Goal: Information Seeking & Learning: Learn about a topic

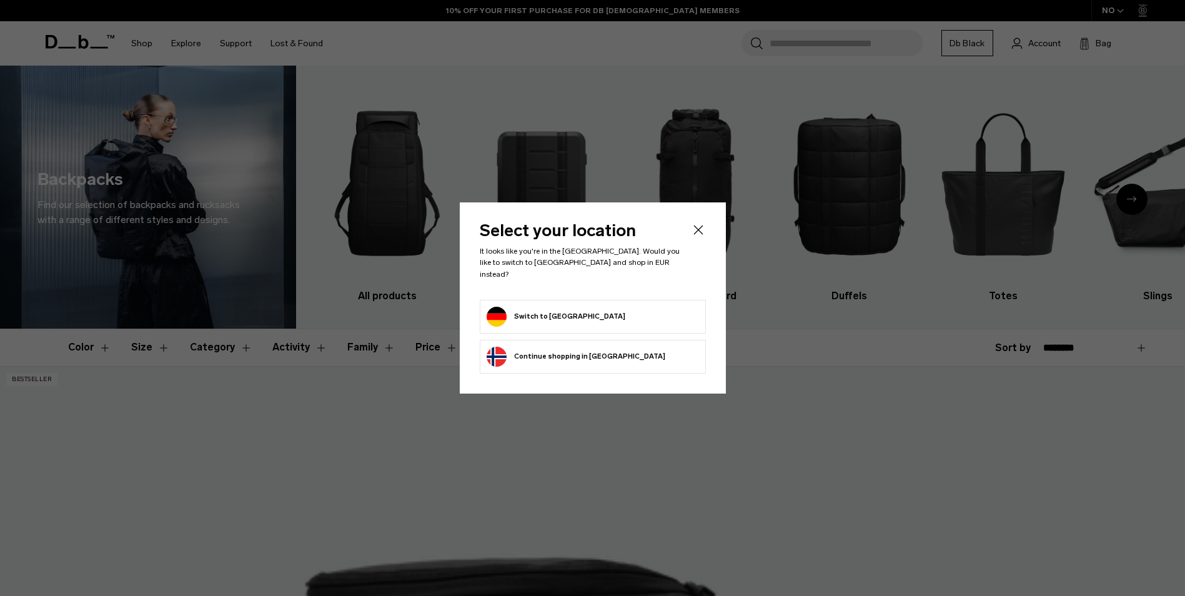
click at [696, 234] on icon "Close" at bounding box center [698, 229] width 15 height 15
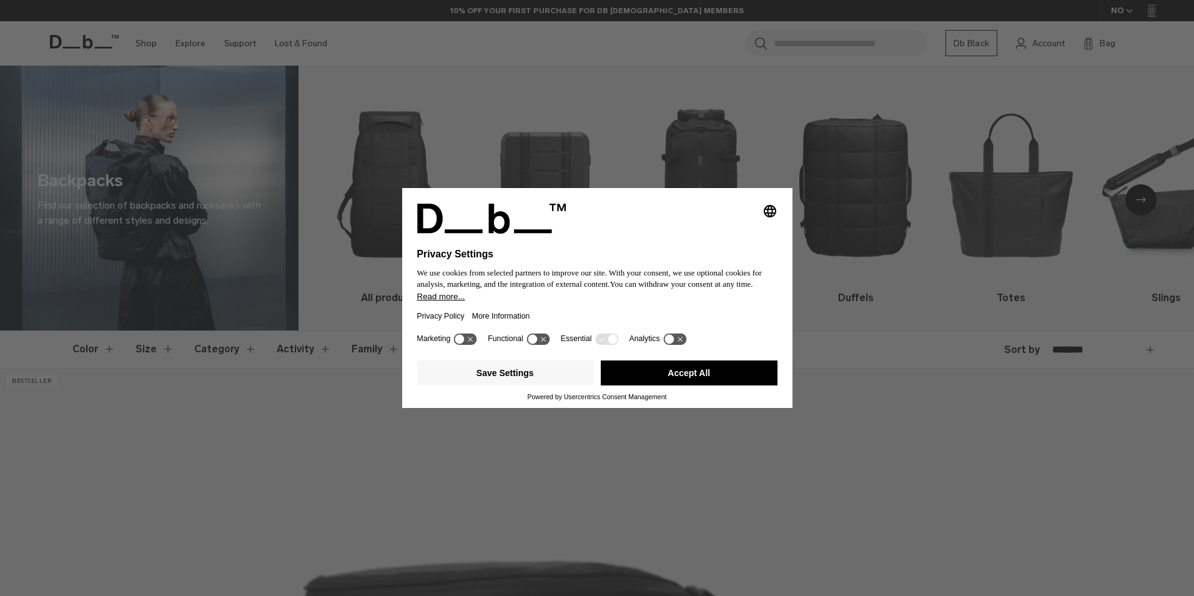
click at [708, 359] on div "Save Settings Accept All" at bounding box center [597, 373] width 360 height 37
click at [717, 371] on button "Accept All" at bounding box center [689, 372] width 177 height 25
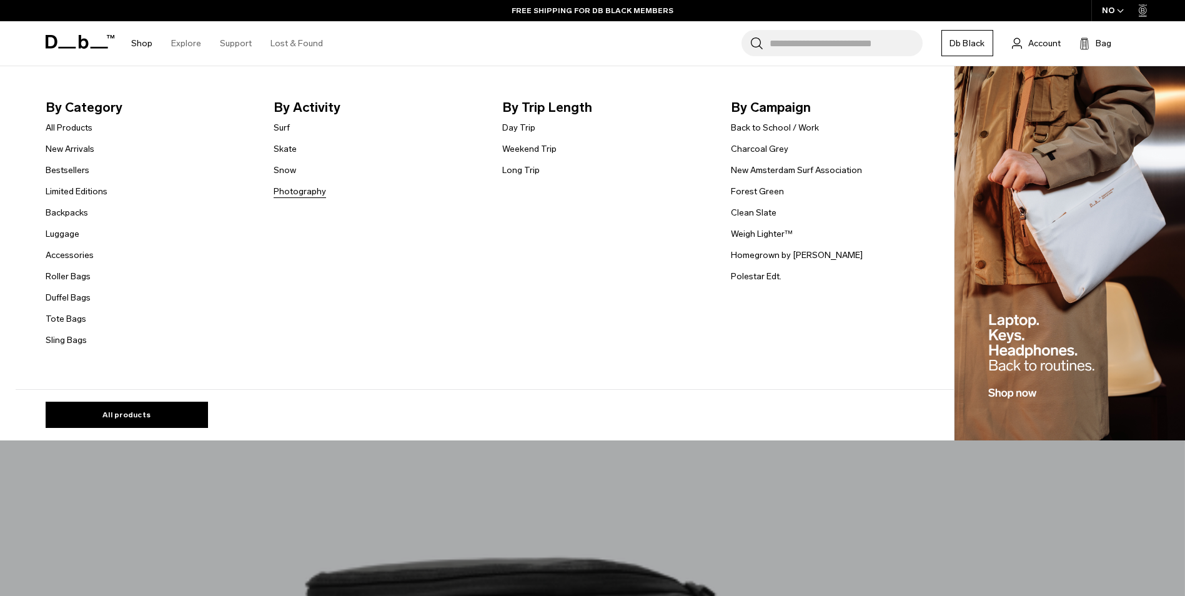
click at [319, 188] on link "Photography" at bounding box center [300, 191] width 52 height 13
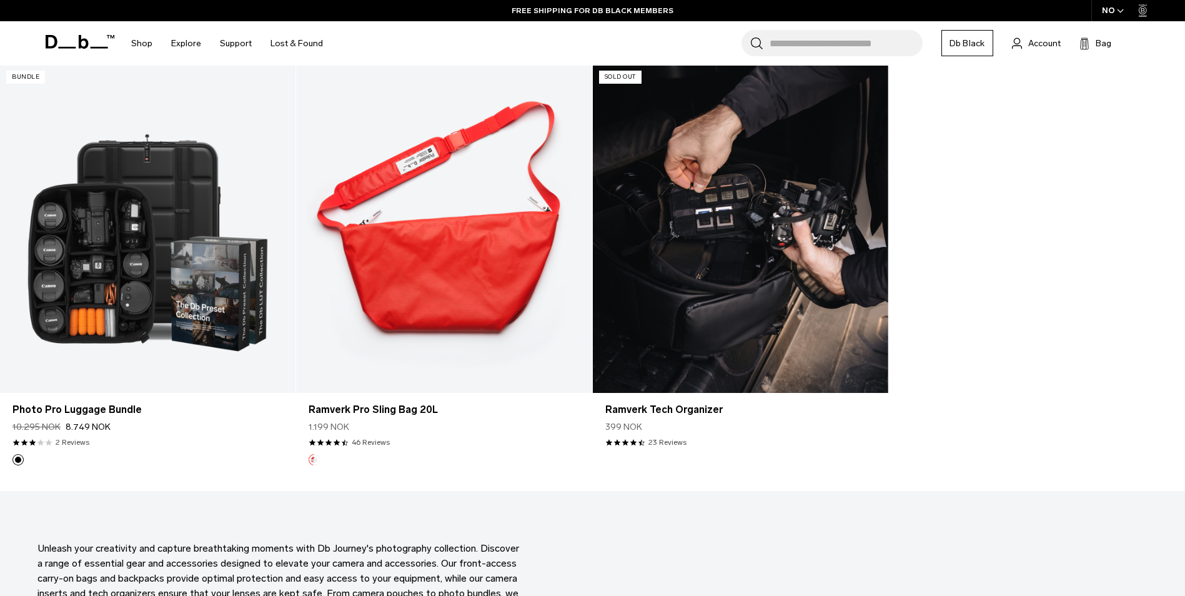
scroll to position [2810, 0]
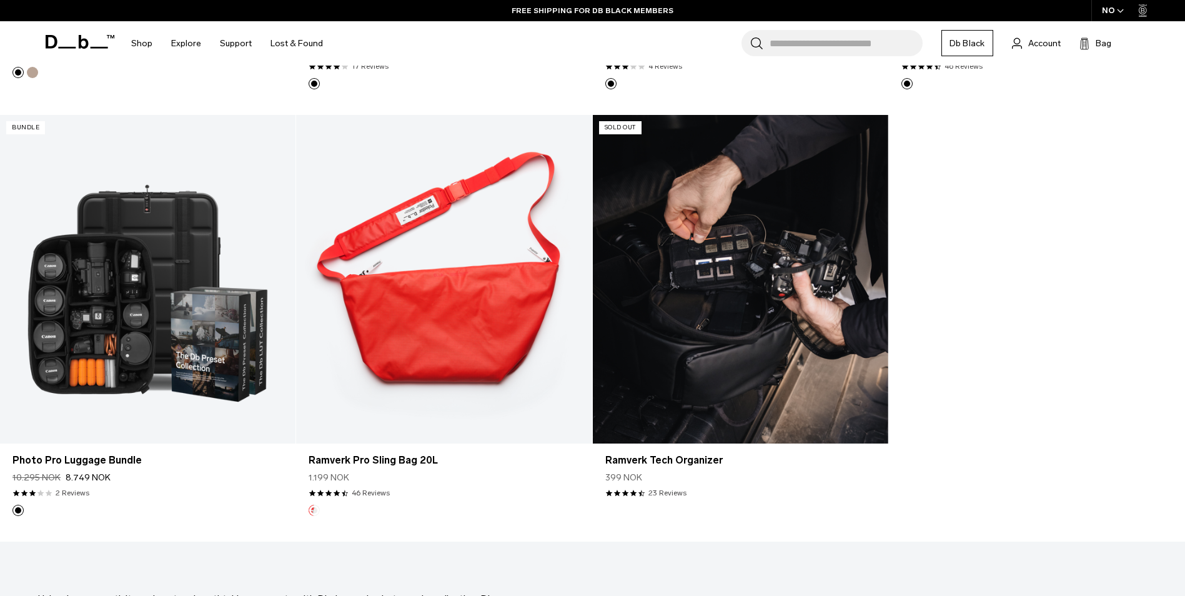
click at [699, 274] on link "Ramverk Tech Organizer" at bounding box center [740, 279] width 295 height 329
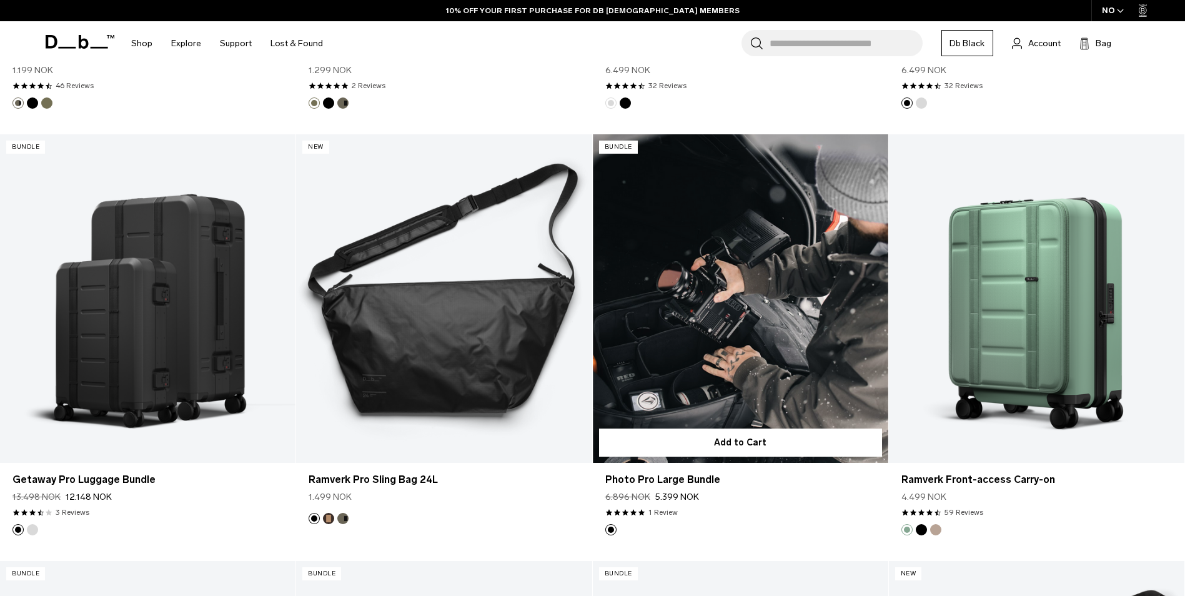
scroll to position [1513, 0]
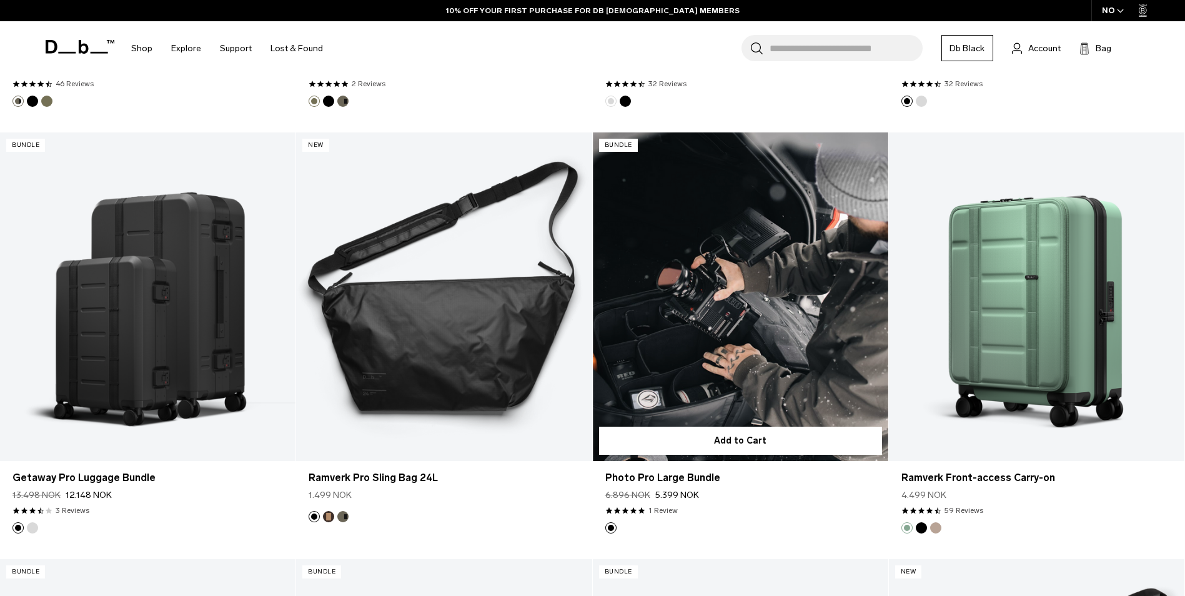
click at [804, 330] on link "Photo Pro Large Bundle" at bounding box center [740, 296] width 295 height 329
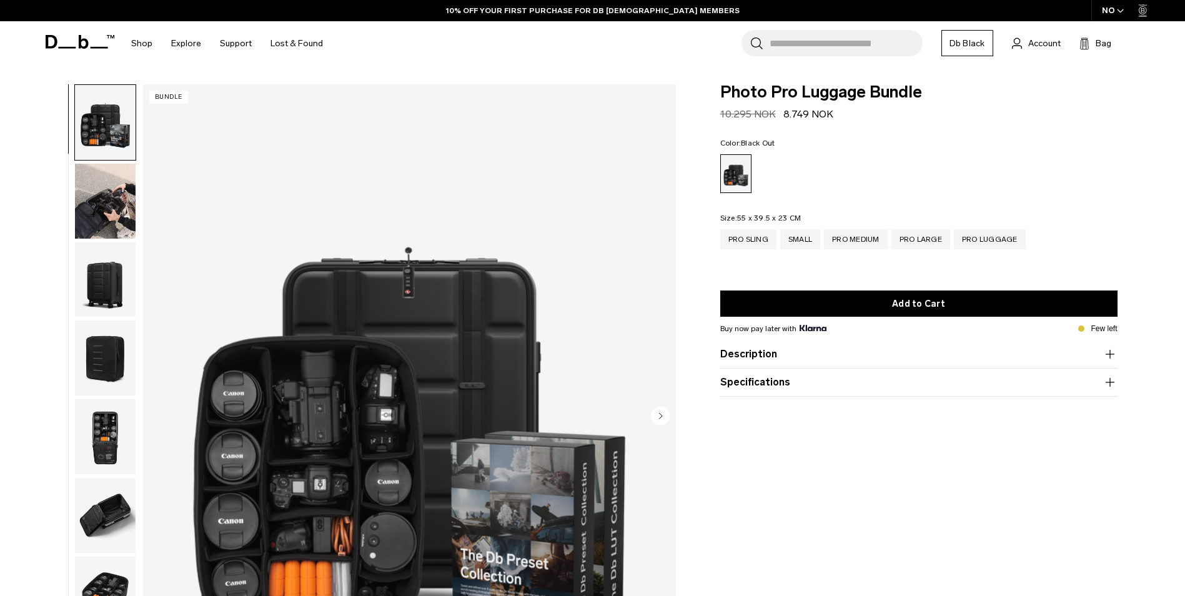
click at [120, 208] on img "button" at bounding box center [105, 201] width 61 height 75
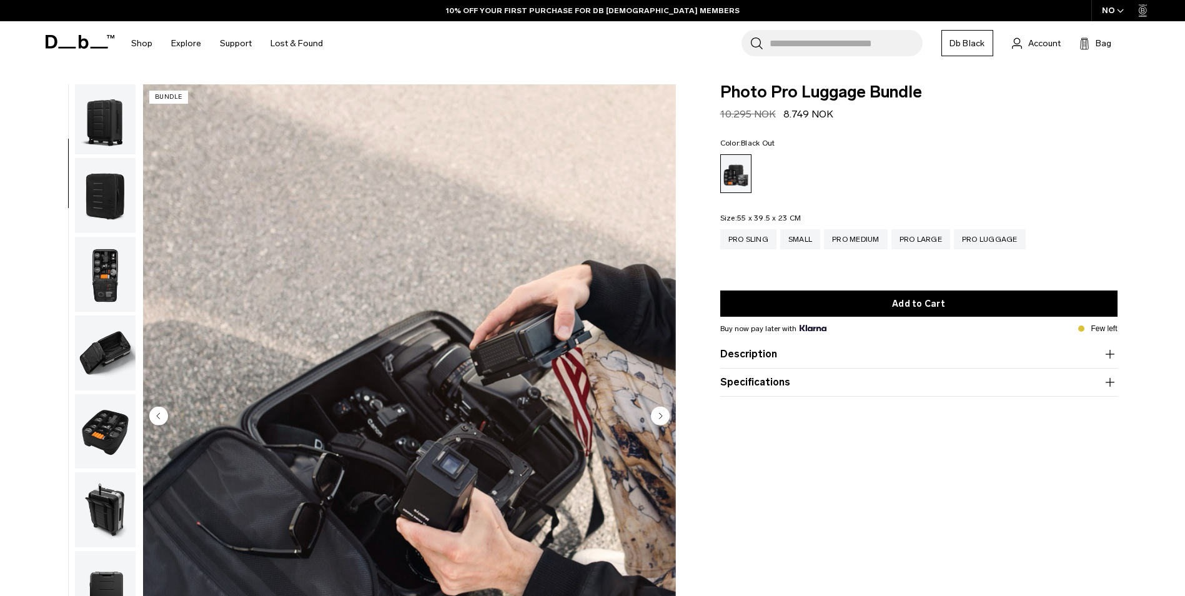
scroll to position [275, 0]
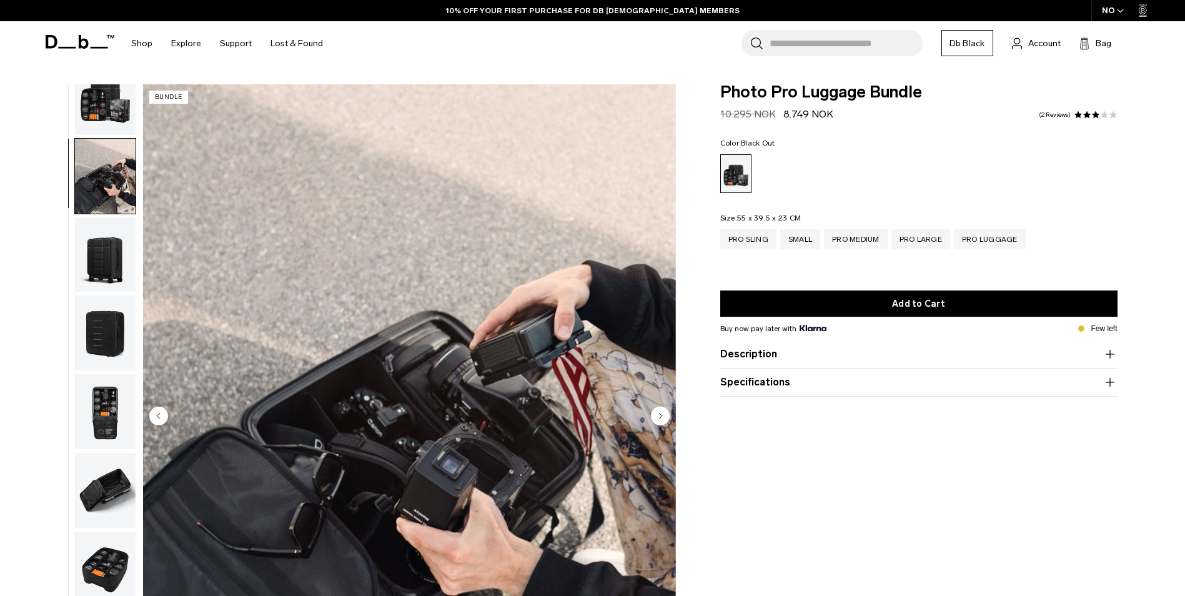
click at [122, 182] on img "button" at bounding box center [105, 176] width 61 height 75
click at [109, 239] on img "button" at bounding box center [105, 254] width 61 height 75
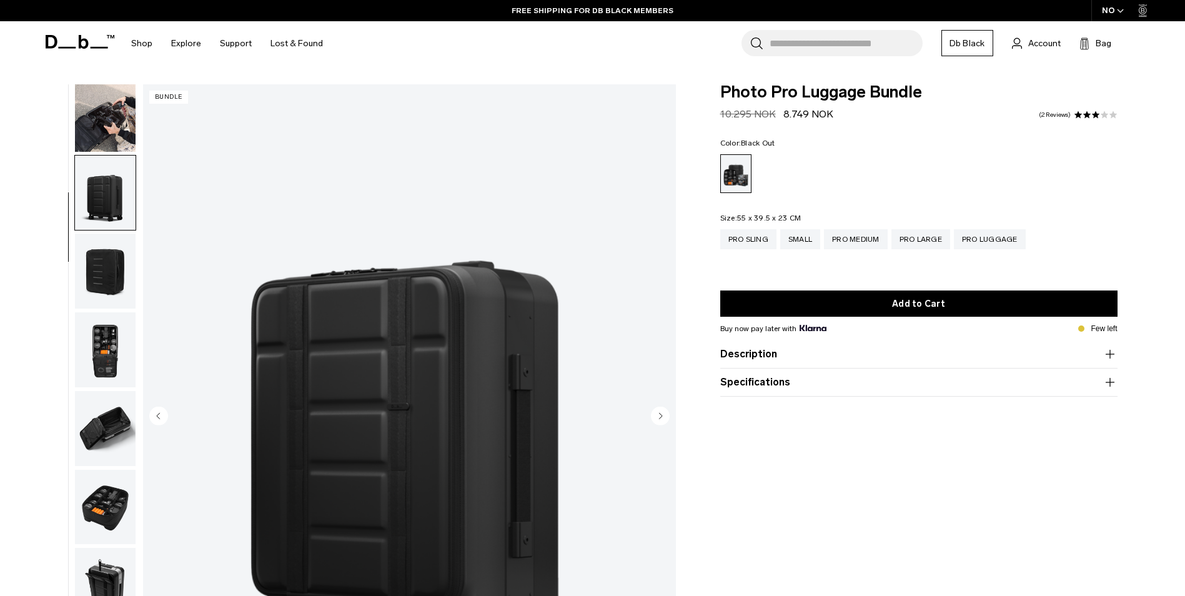
scroll to position [157, 0]
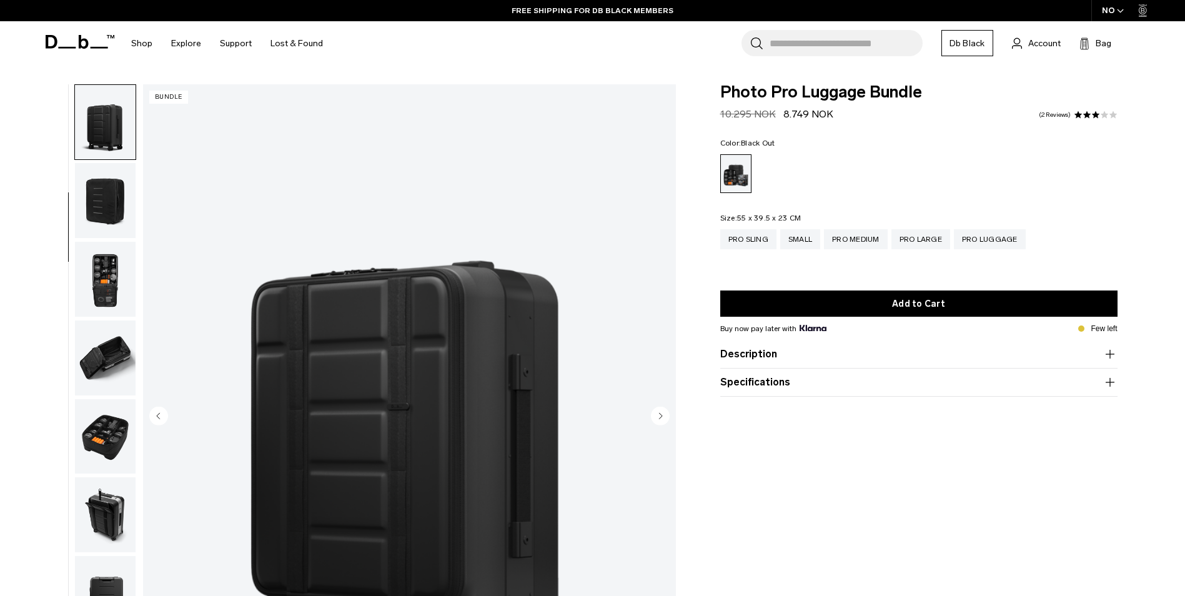
click at [109, 239] on ul at bounding box center [105, 416] width 62 height 665
click at [118, 259] on img "button" at bounding box center [105, 279] width 61 height 75
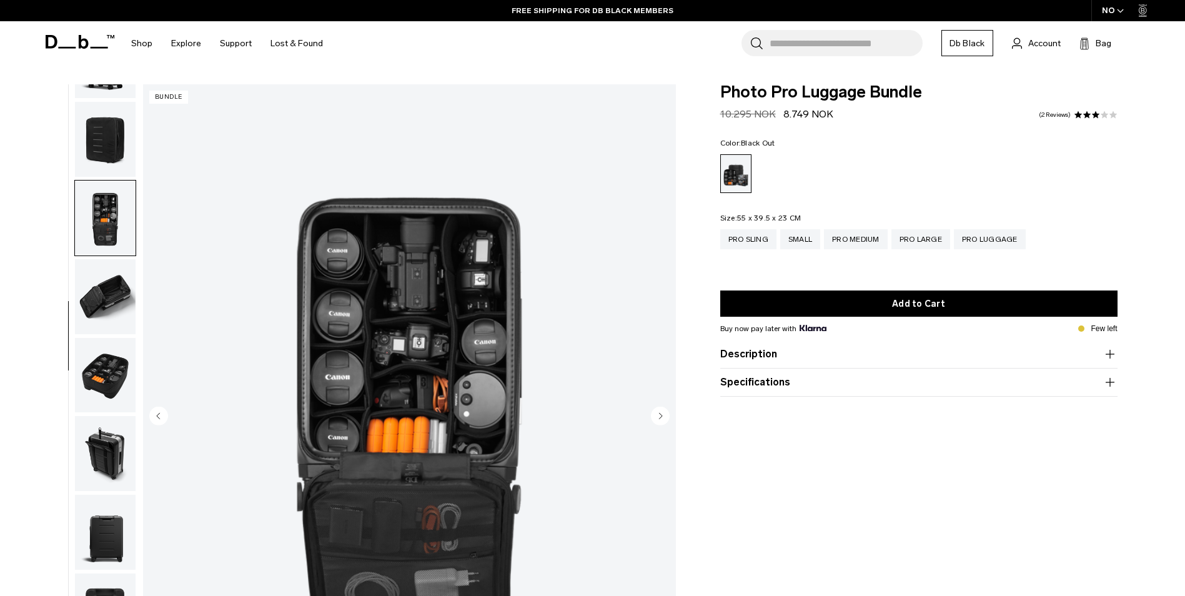
scroll to position [275, 0]
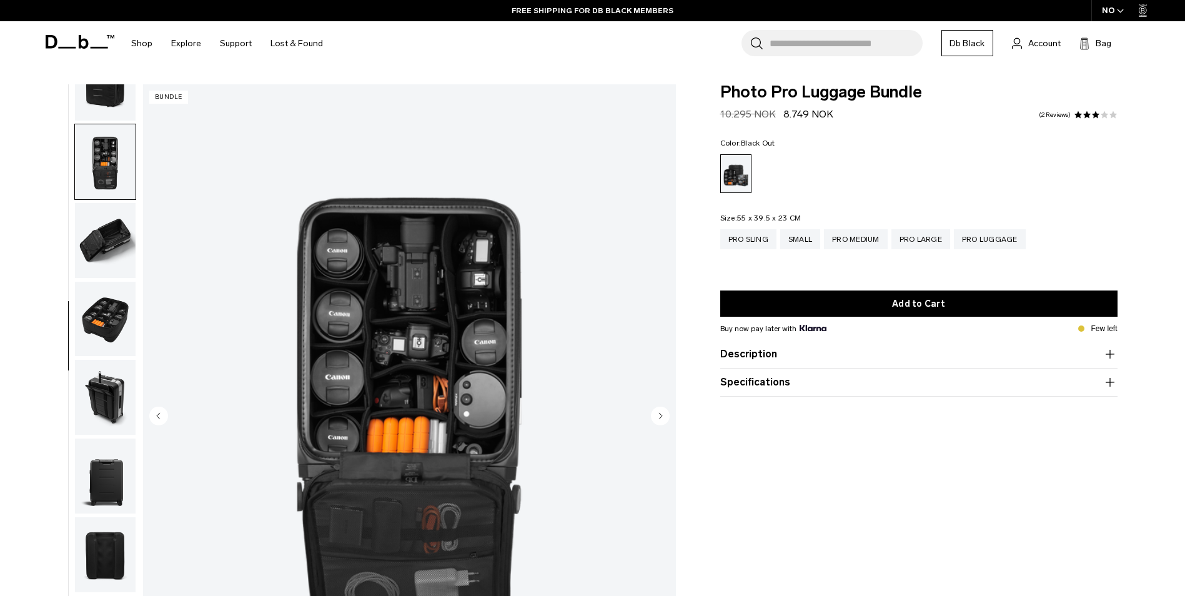
click at [117, 290] on img "button" at bounding box center [105, 319] width 61 height 75
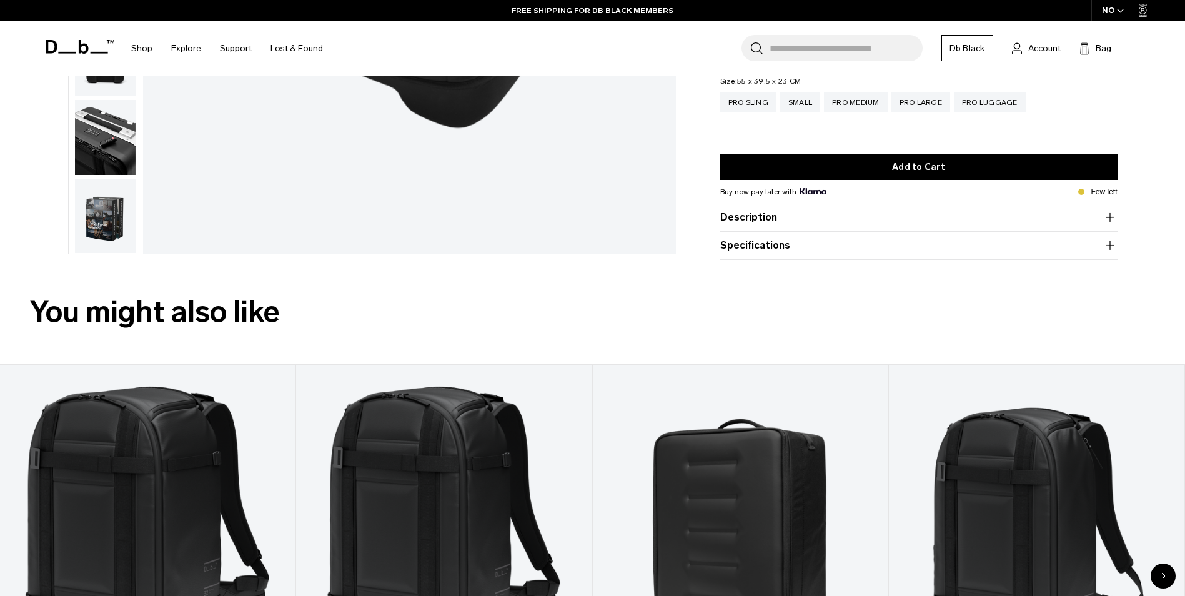
scroll to position [500, 0]
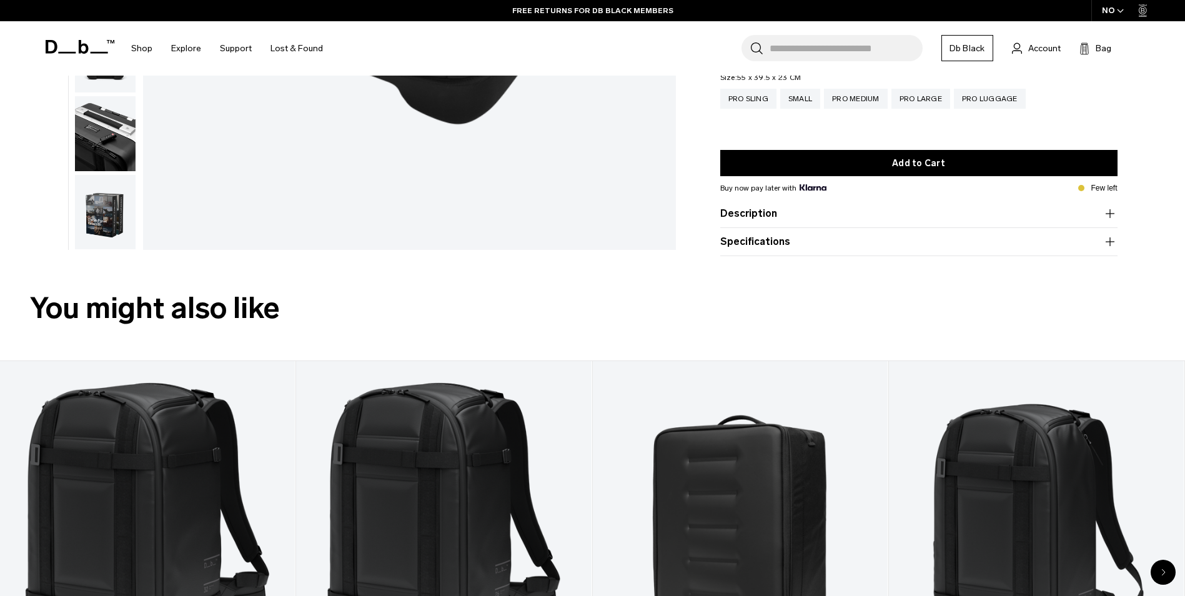
click at [805, 221] on product-accordion "Description Forget carrying heavy loads and camera rollers looking like cheap c…" at bounding box center [918, 214] width 397 height 28
click at [805, 211] on button "Description" at bounding box center [918, 213] width 397 height 15
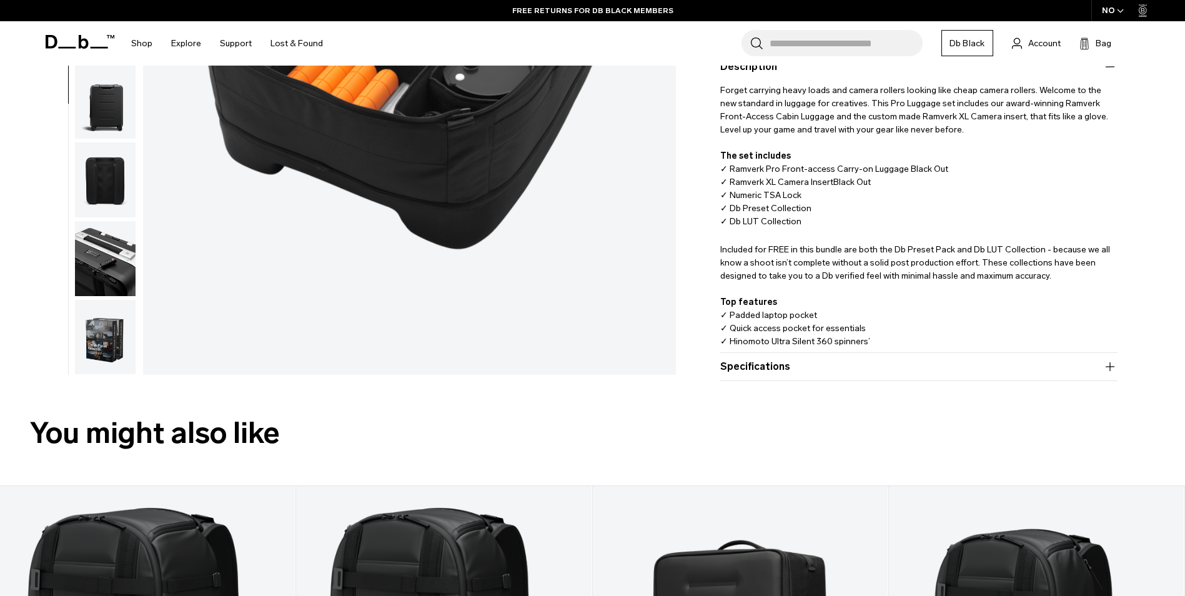
scroll to position [0, 0]
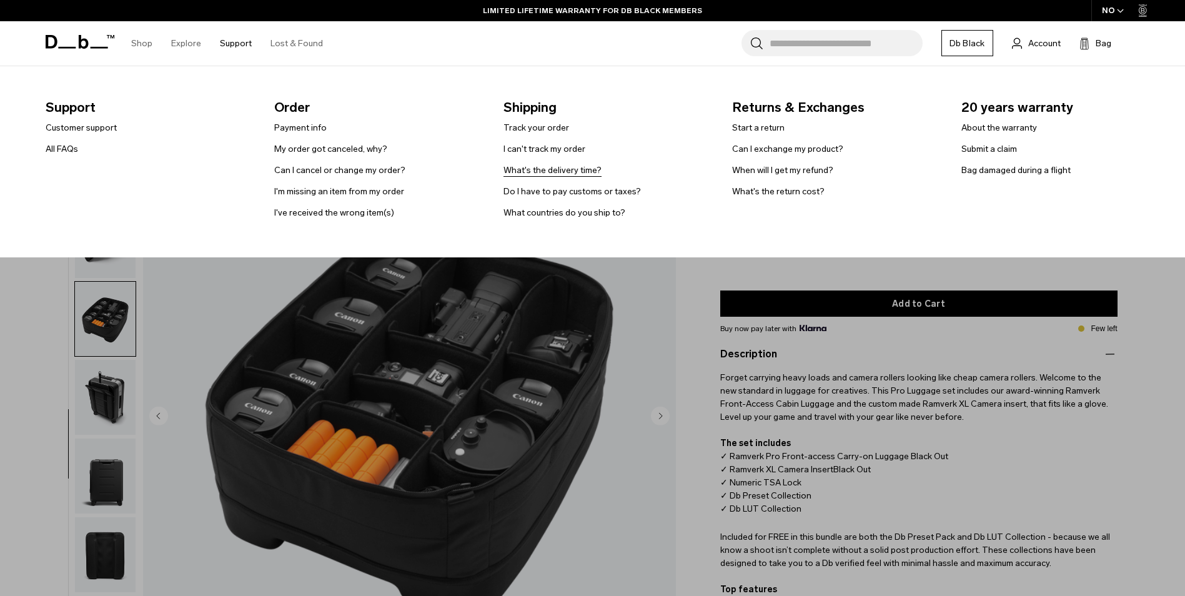
click at [579, 172] on link "What's the delivery time?" at bounding box center [552, 170] width 98 height 13
